Goal: Find specific page/section: Find specific page/section

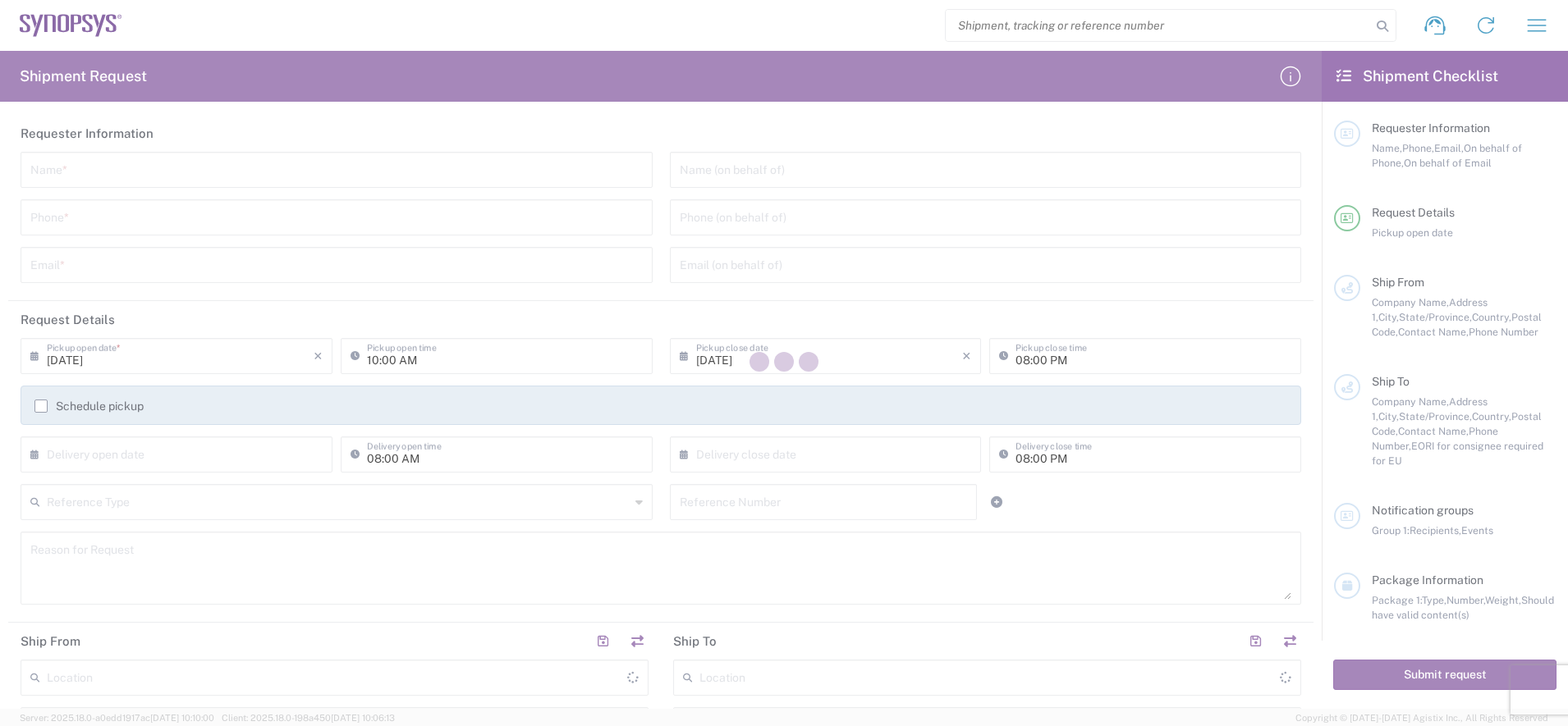
type input "[GEOGRAPHIC_DATA]"
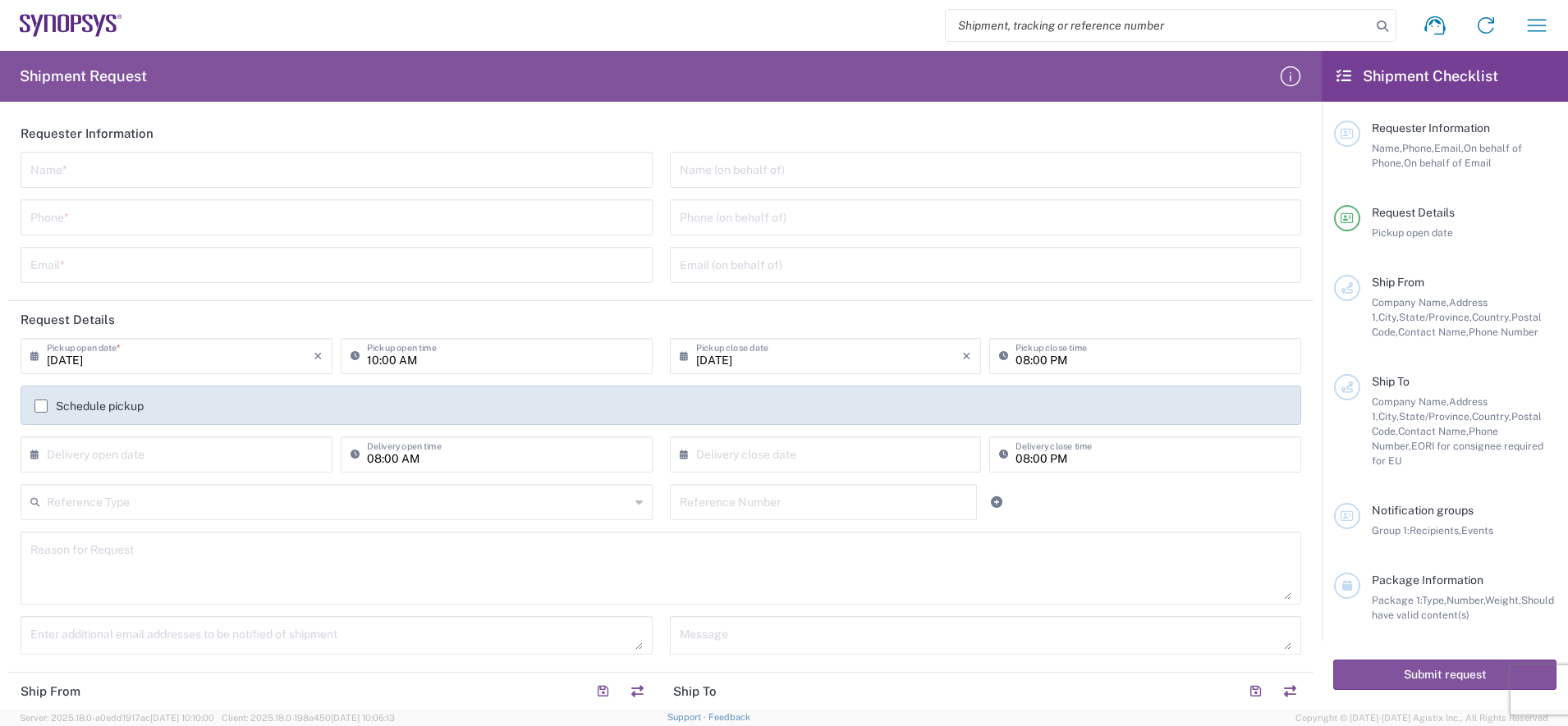
click at [1086, 22] on input "search" at bounding box center [1158, 25] width 425 height 31
paste input "451005"
type input "451005"
click at [1310, 22] on icon at bounding box center [1381, 25] width 23 height 23
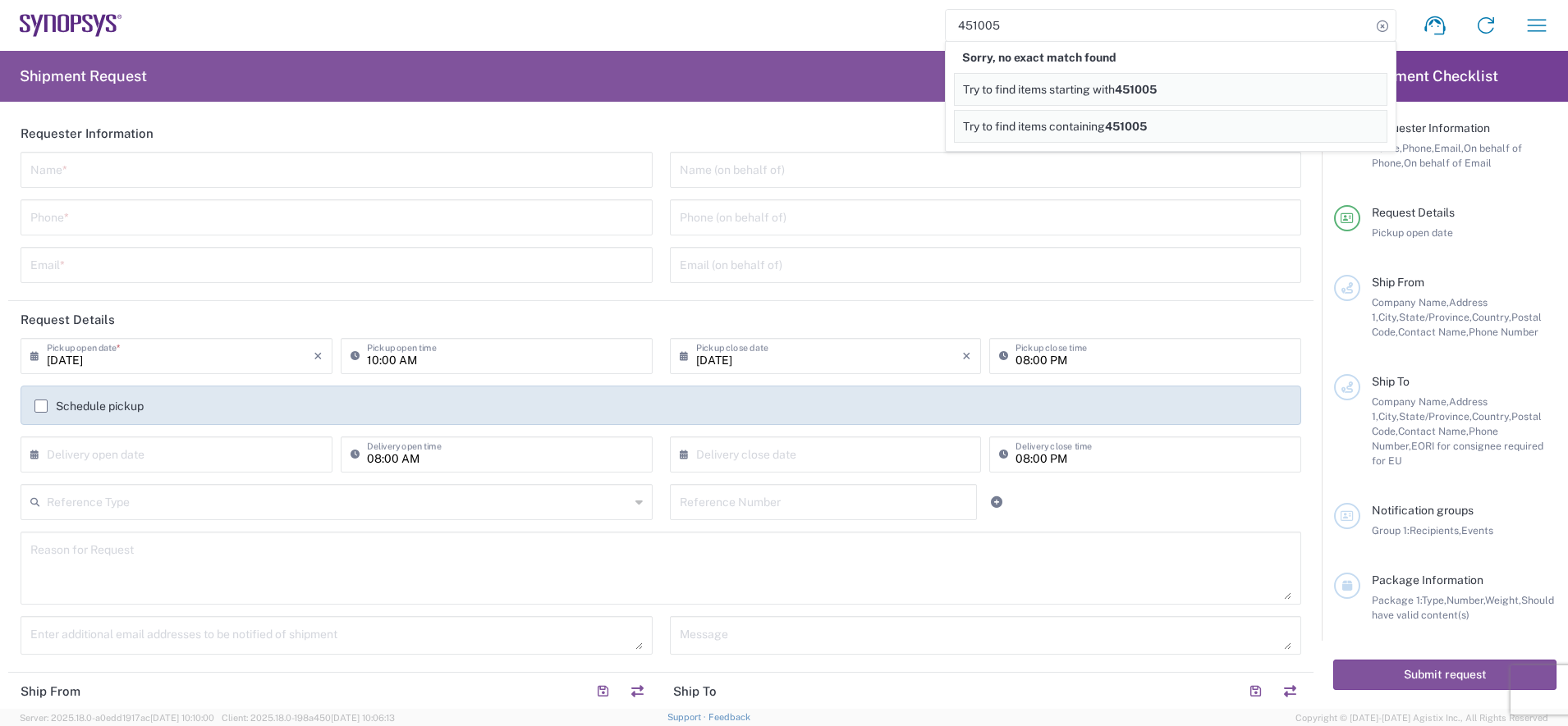
click at [303, 50] on agx-form-navbar "451005 Sorry, no exact match found Try to find items starting with 451005 Try t…" at bounding box center [784, 25] width 1568 height 51
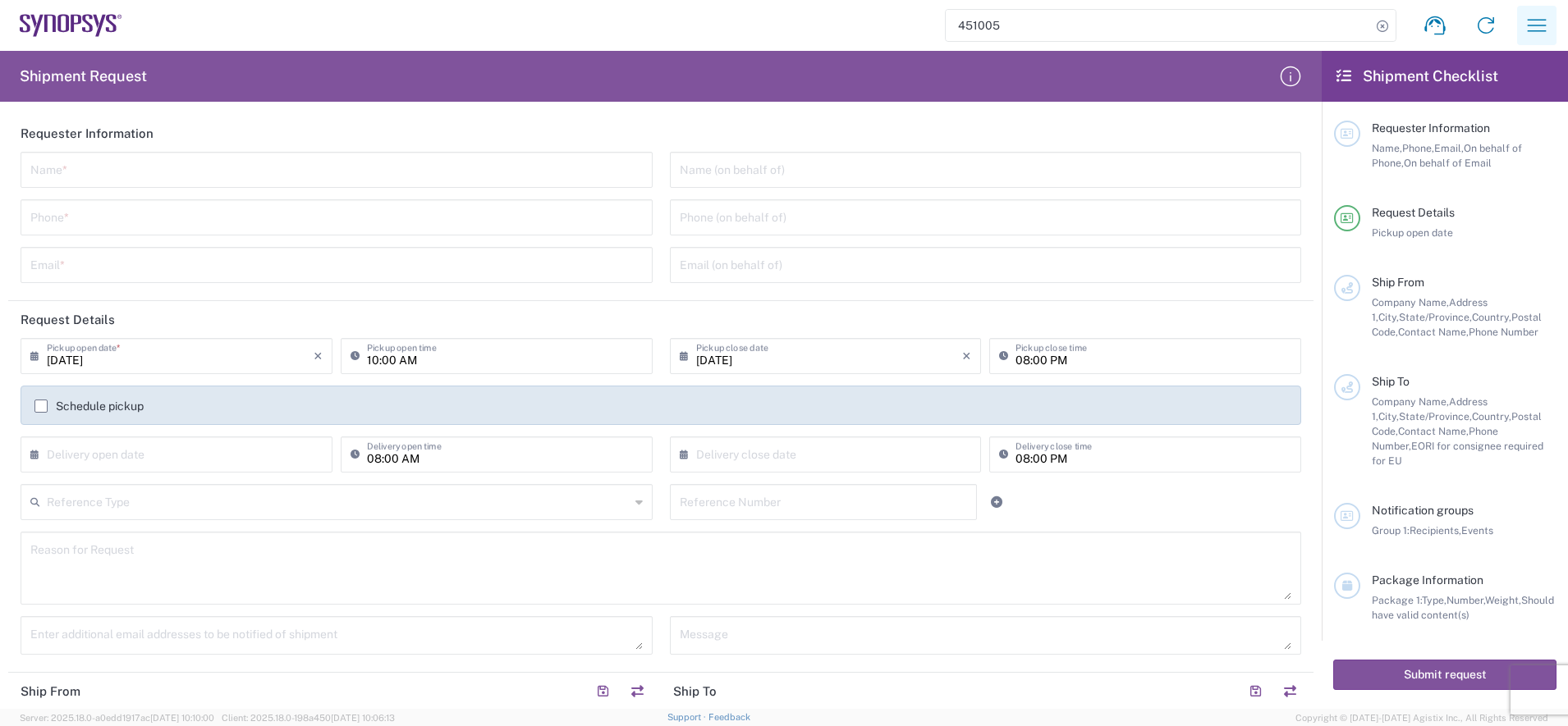
click at [1310, 25] on icon "button" at bounding box center [1536, 25] width 26 height 26
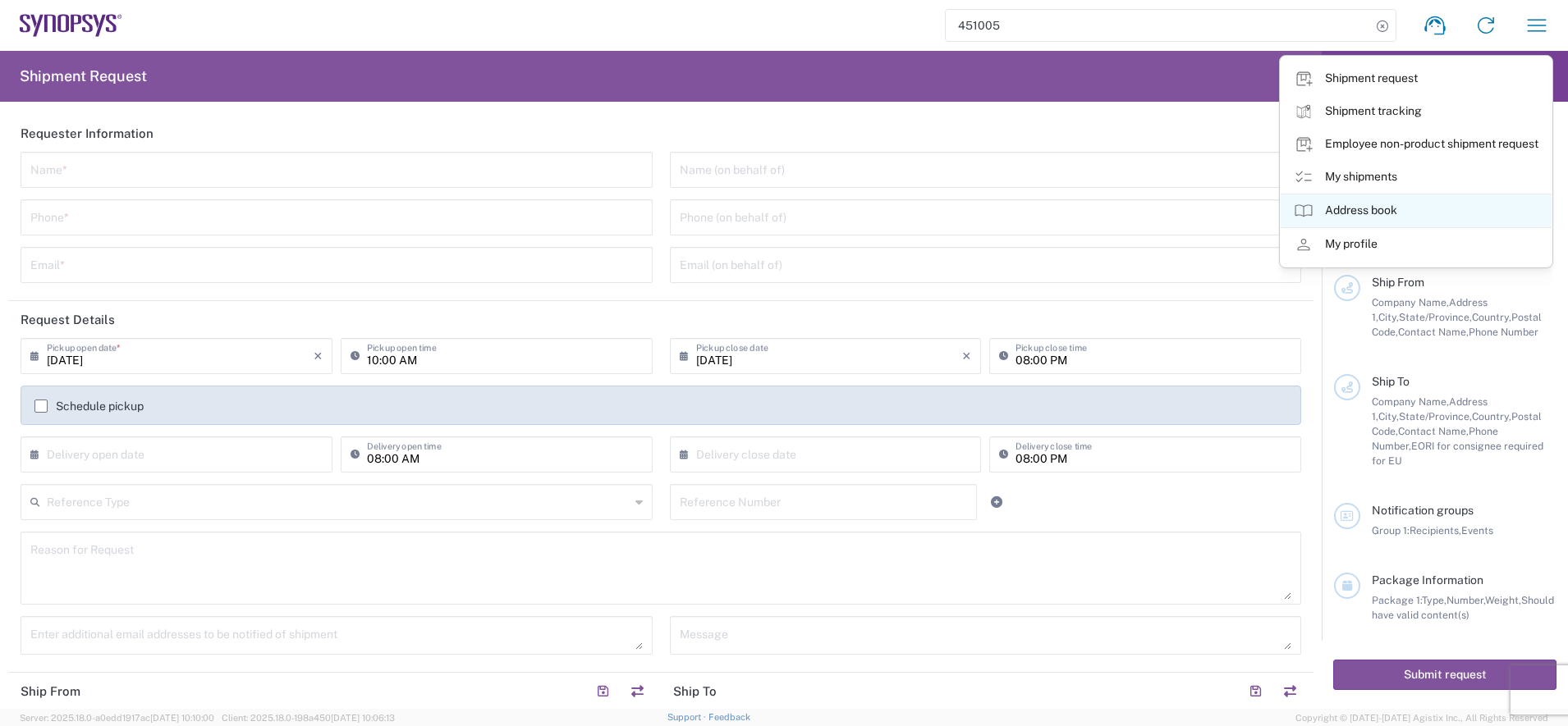
click at [1310, 212] on link "Address book" at bounding box center [1416, 211] width 271 height 33
